Goal: Transaction & Acquisition: Purchase product/service

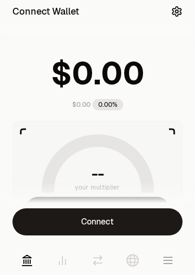
click at [74, 219] on button "Connect" at bounding box center [97, 221] width 170 height 27
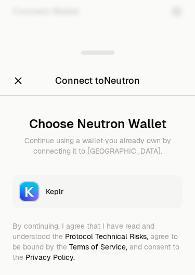
click at [51, 193] on div "Keplr" at bounding box center [111, 191] width 131 height 10
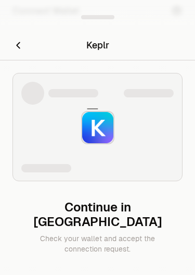
click at [97, 137] on img at bounding box center [97, 127] width 31 height 31
click at [21, 51] on icon "Cancel" at bounding box center [17, 45] width 11 height 11
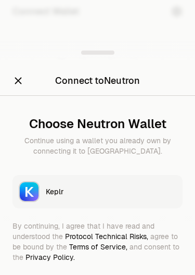
click at [19, 78] on icon "Close" at bounding box center [17, 80] width 11 height 11
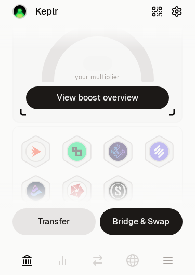
scroll to position [116, 0]
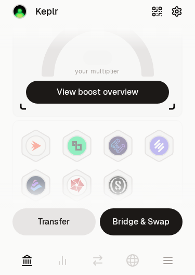
click at [64, 263] on icon at bounding box center [62, 260] width 12 height 12
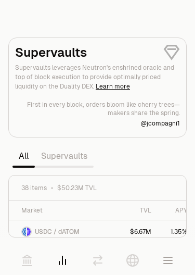
click at [129, 262] on icon at bounding box center [132, 260] width 12 height 12
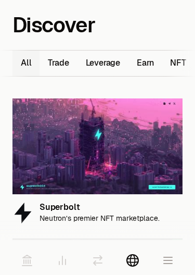
click at [147, 61] on button "Earn 11" at bounding box center [144, 62] width 33 height 25
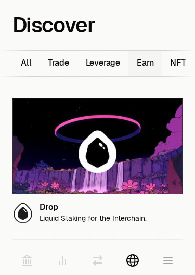
click at [30, 263] on icon at bounding box center [26, 260] width 9 height 10
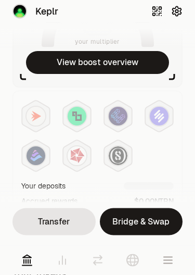
click at [83, 62] on button "View boost overview" at bounding box center [97, 62] width 143 height 23
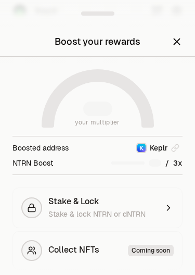
click at [61, 206] on span "Stake & Lock" at bounding box center [73, 201] width 51 height 10
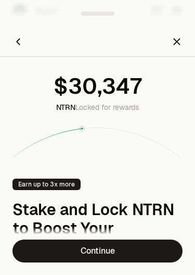
click at [66, 252] on link "Continue" at bounding box center [97, 250] width 170 height 23
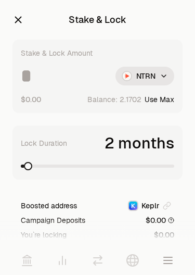
click at [20, 18] on icon "button" at bounding box center [18, 20] width 7 height 7
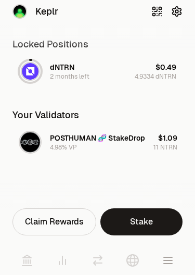
scroll to position [217, 0]
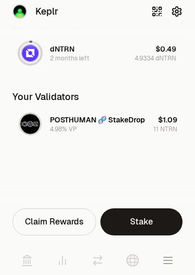
click at [49, 221] on div "Claim Rewards" at bounding box center [54, 221] width 84 height 27
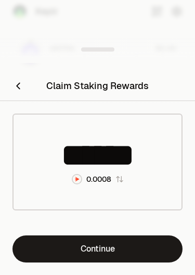
click at [20, 85] on icon "Close" at bounding box center [17, 85] width 11 height 11
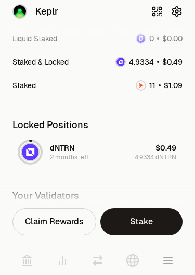
scroll to position [114, 0]
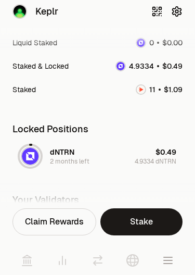
click at [60, 157] on span "2 months left" at bounding box center [70, 161] width 40 height 8
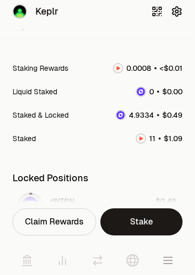
scroll to position [64, 0]
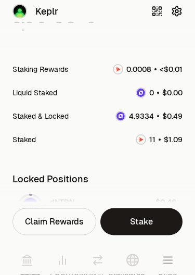
click at [42, 105] on div "Staked & Locked" at bounding box center [97, 116] width 170 height 23
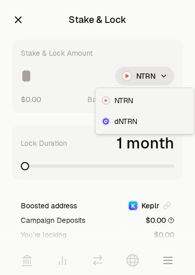
click at [81, 63] on html "Stake & Lock Stake & Lock Amount NTRN $0.00 Balance: Use Max Lock Duration 1 mo…" at bounding box center [97, 193] width 195 height 386
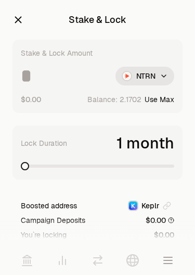
click at [18, 19] on icon "button" at bounding box center [18, 20] width 7 height 7
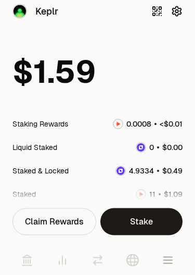
scroll to position [5, 0]
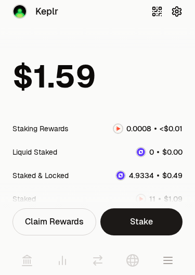
click at [28, 261] on icon at bounding box center [26, 260] width 9 height 10
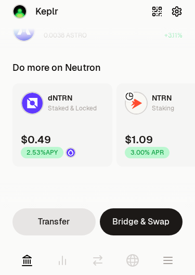
click at [32, 14] on div "Keplr" at bounding box center [35, 11] width 46 height 15
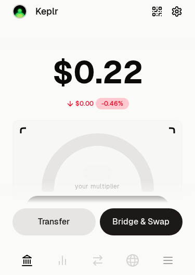
scroll to position [1, 0]
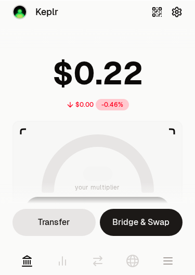
click at [177, 12] on icon "button" at bounding box center [176, 11] width 11 height 11
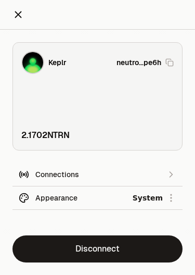
click at [75, 249] on button "Disconnect" at bounding box center [97, 248] width 170 height 27
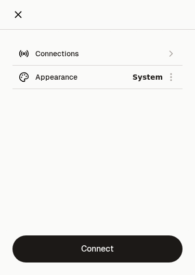
click at [17, 11] on icon "Close" at bounding box center [17, 14] width 11 height 11
